Goal: Find contact information: Find contact information

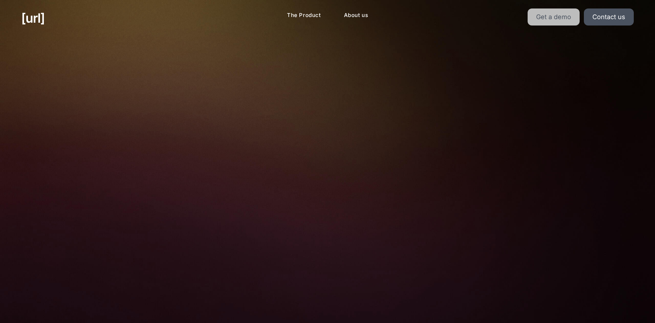
click at [562, 15] on link "Get a demo" at bounding box center [554, 16] width 52 height 17
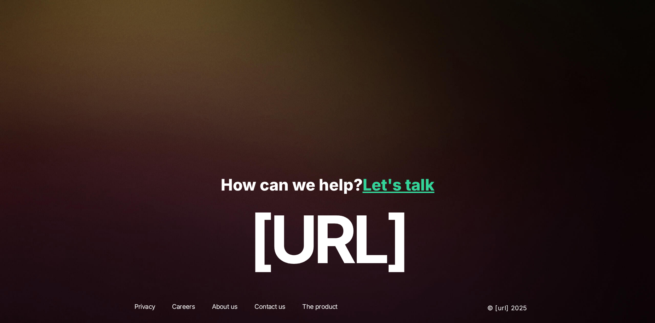
scroll to position [145, 0]
click at [405, 186] on link "Let's talk" at bounding box center [399, 184] width 72 height 19
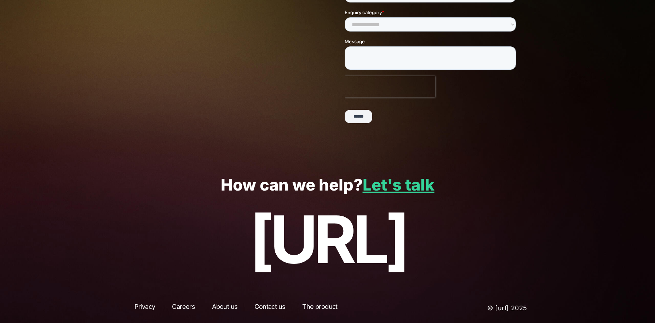
scroll to position [145, 0]
click at [388, 190] on link "Let's talk" at bounding box center [399, 184] width 72 height 19
